Goal: Task Accomplishment & Management: Manage account settings

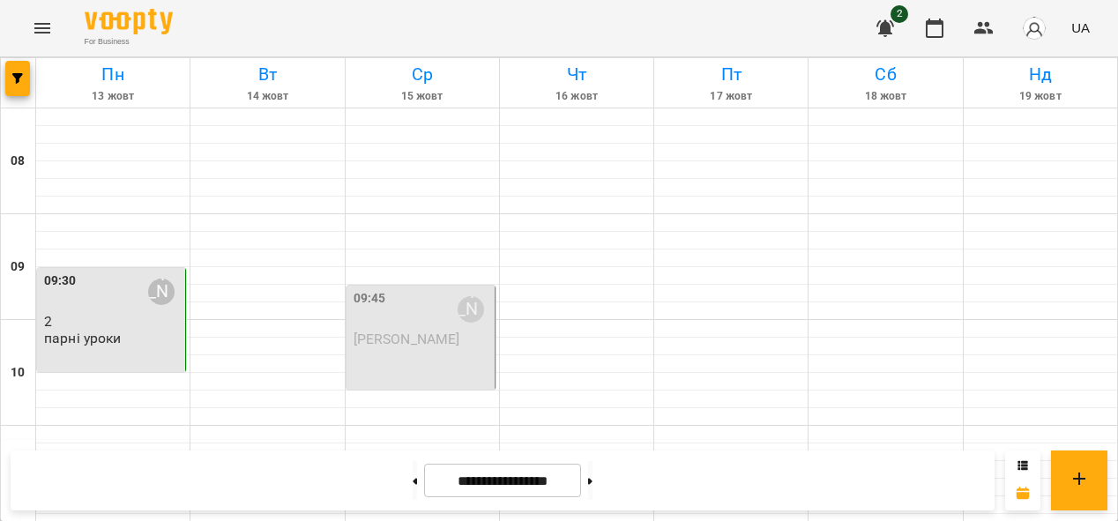
scroll to position [229, 0]
click at [413, 479] on button at bounding box center [415, 480] width 4 height 39
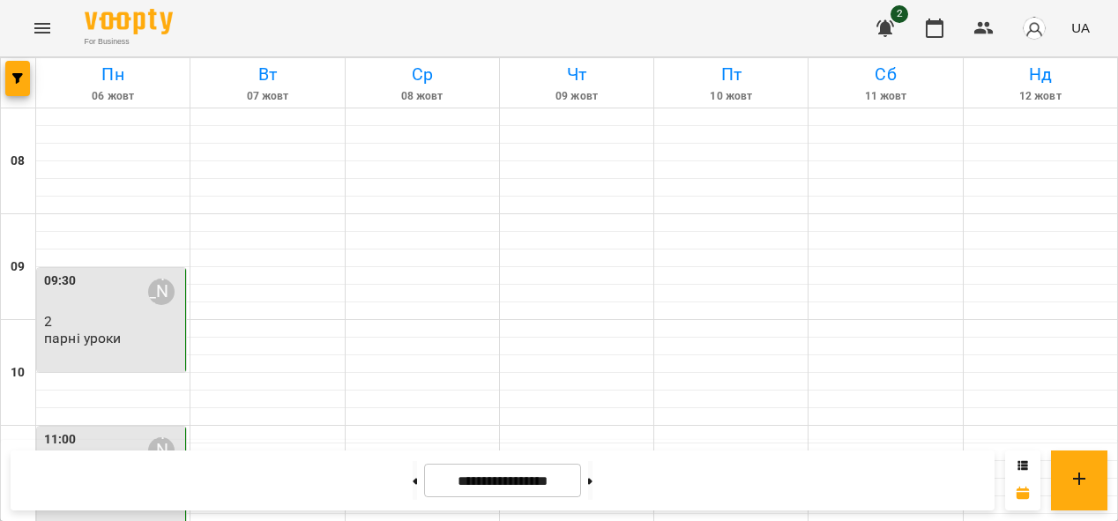
scroll to position [1254, 0]
click at [413, 482] on button at bounding box center [415, 480] width 4 height 39
type input "**********"
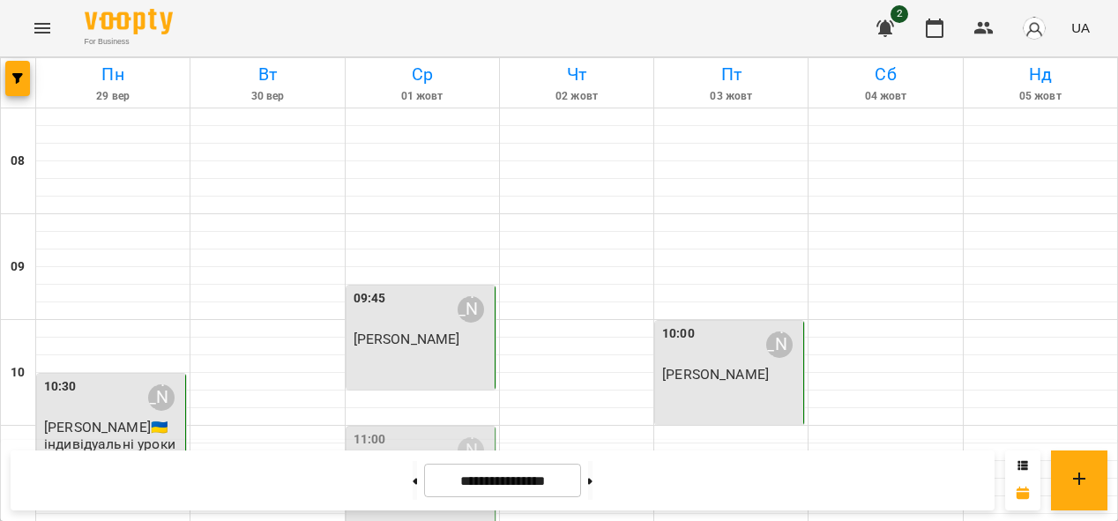
scroll to position [313, 0]
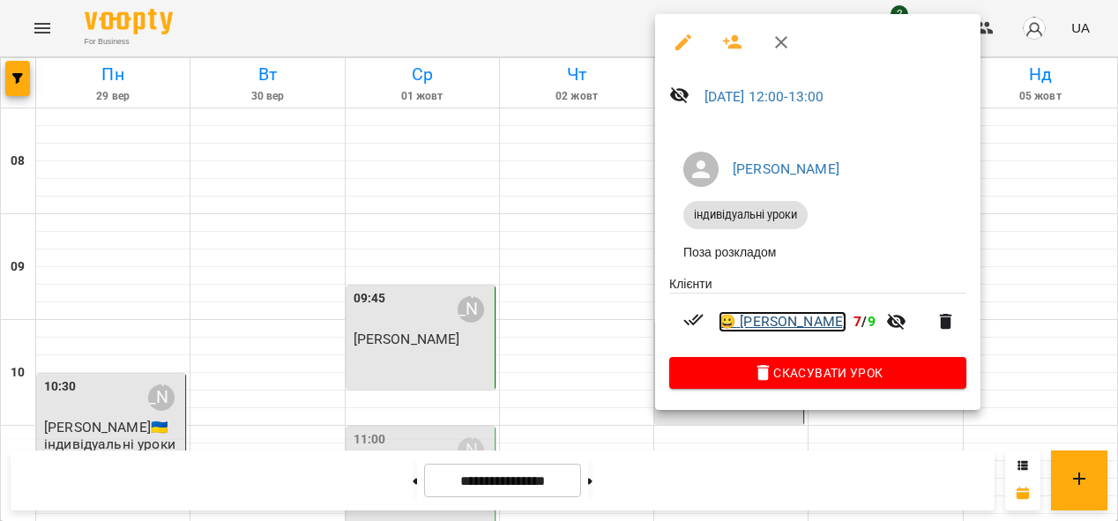
click at [751, 327] on link "😀 [PERSON_NAME]" at bounding box center [783, 321] width 128 height 21
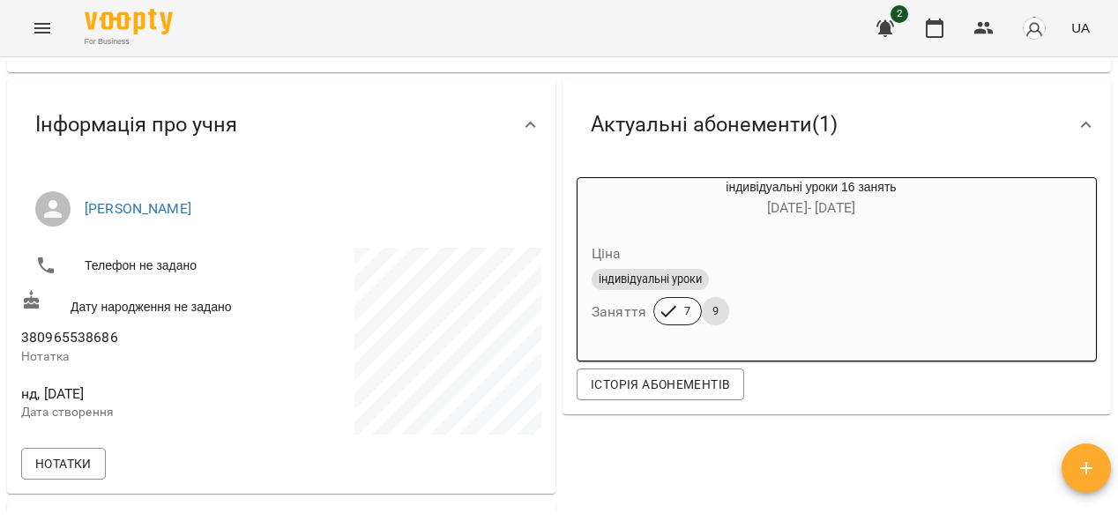
scroll to position [91, 0]
